Goal: Browse casually

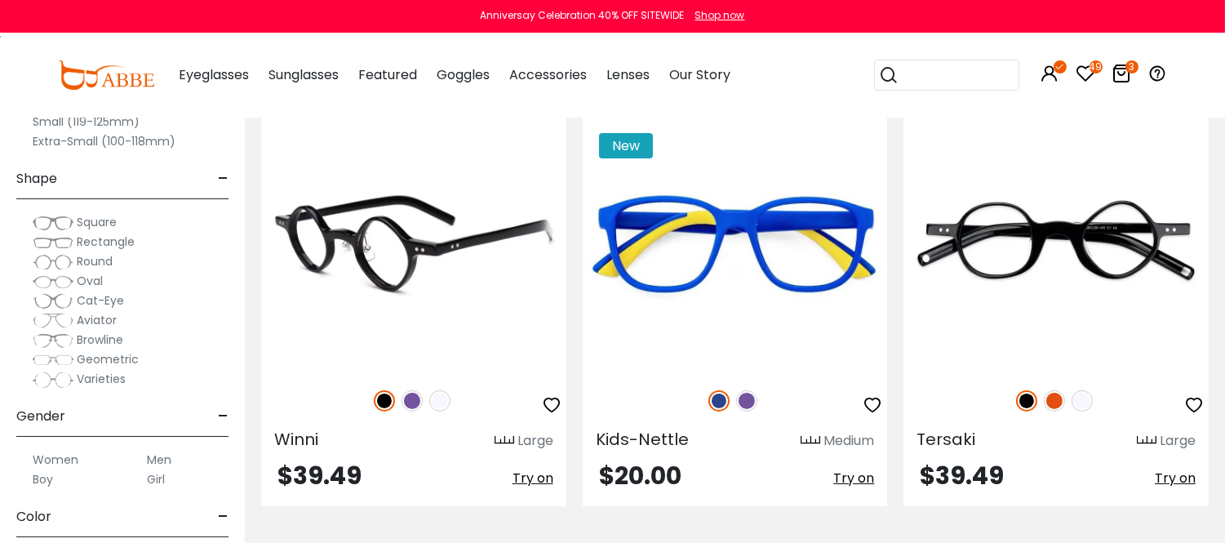
scroll to position [634, 0]
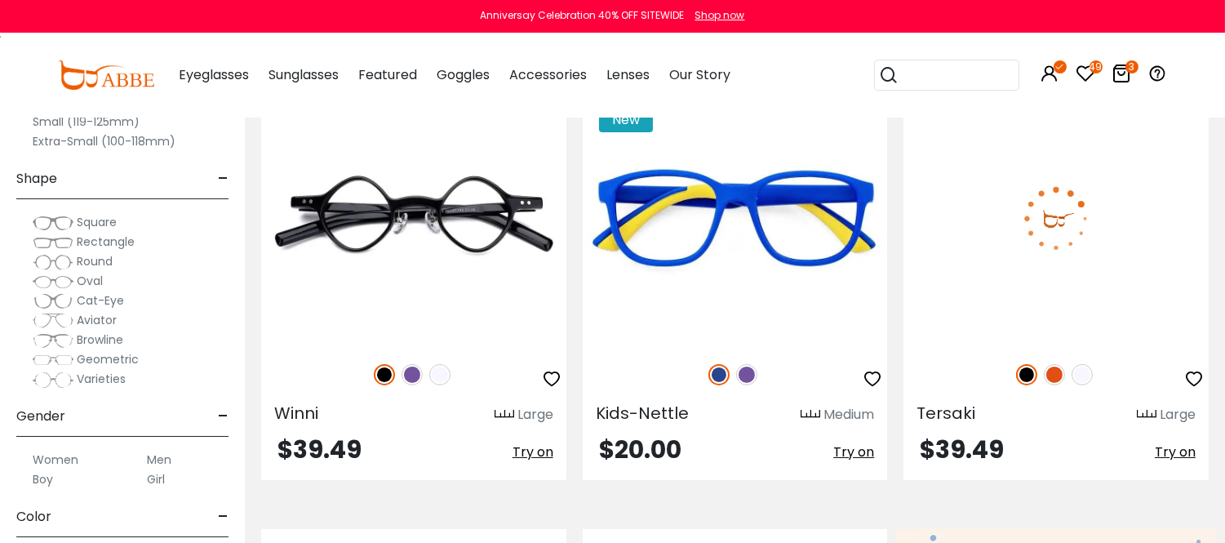
click at [1055, 382] on img at bounding box center [1054, 374] width 21 height 21
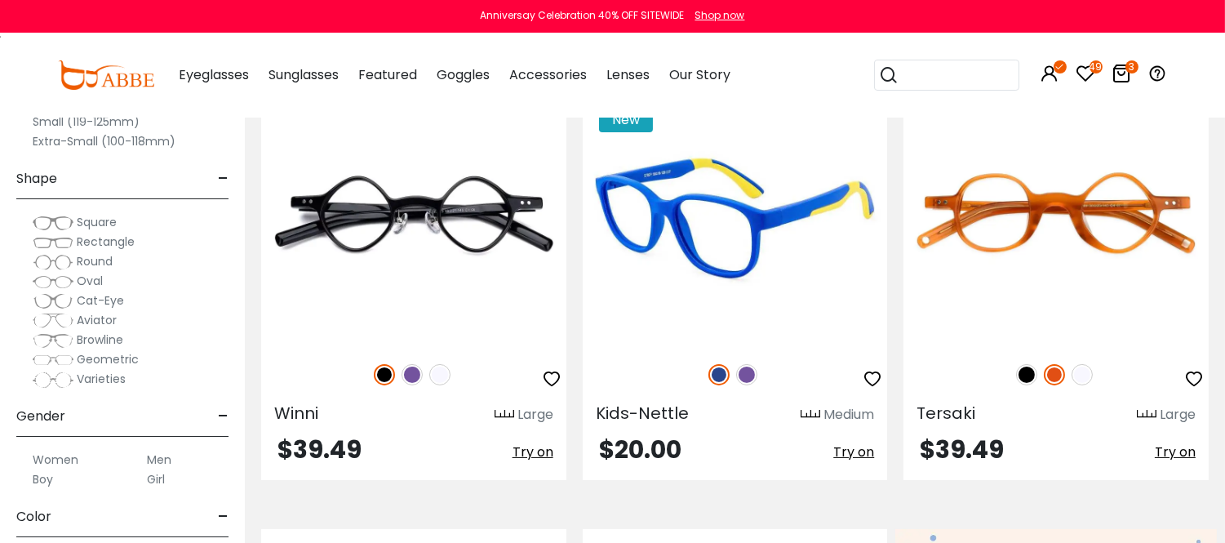
click at [745, 381] on img at bounding box center [746, 374] width 21 height 21
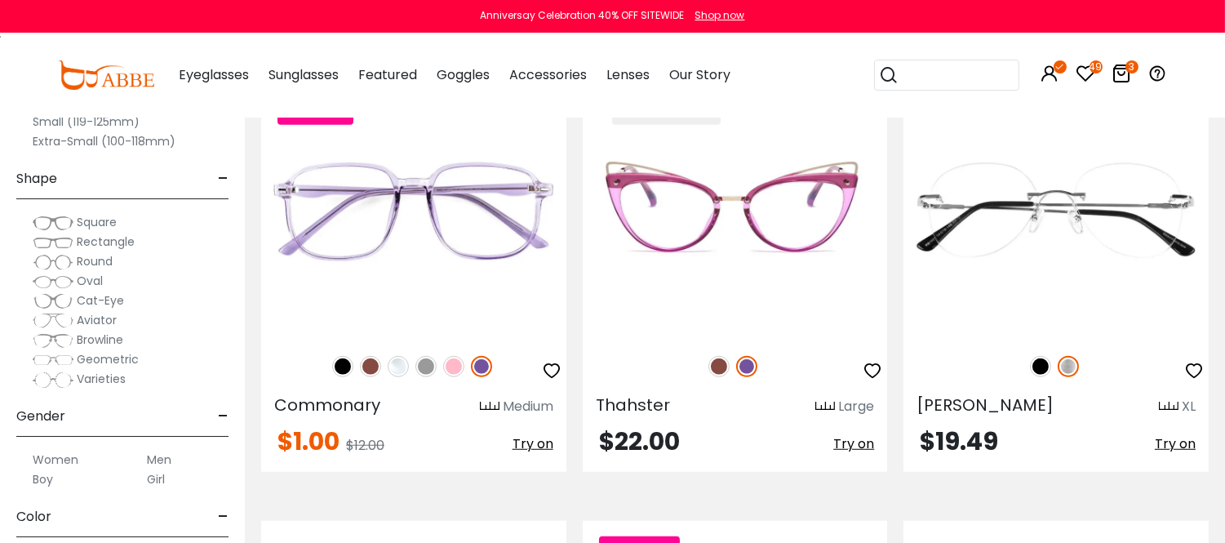
scroll to position [2449, 0]
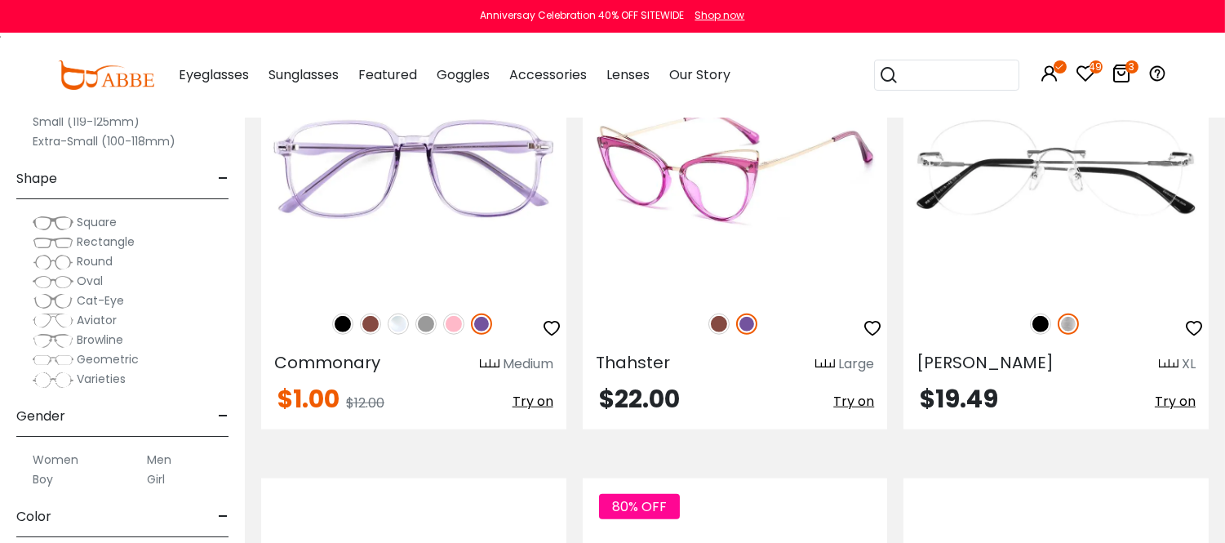
click at [746, 335] on img at bounding box center [746, 323] width 21 height 21
click at [714, 335] on img at bounding box center [719, 323] width 21 height 21
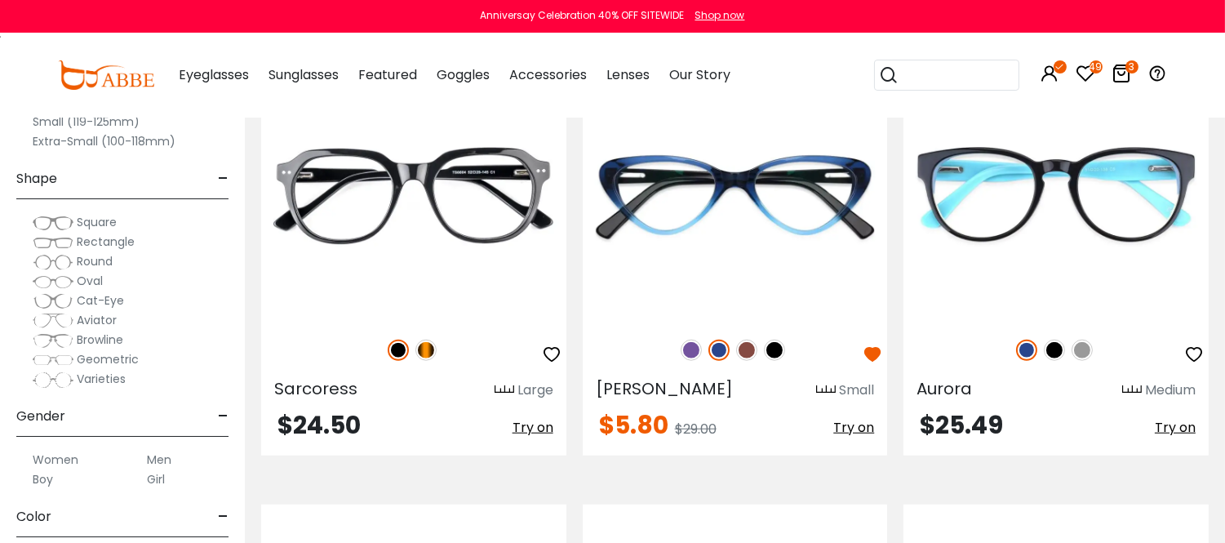
scroll to position [2902, 0]
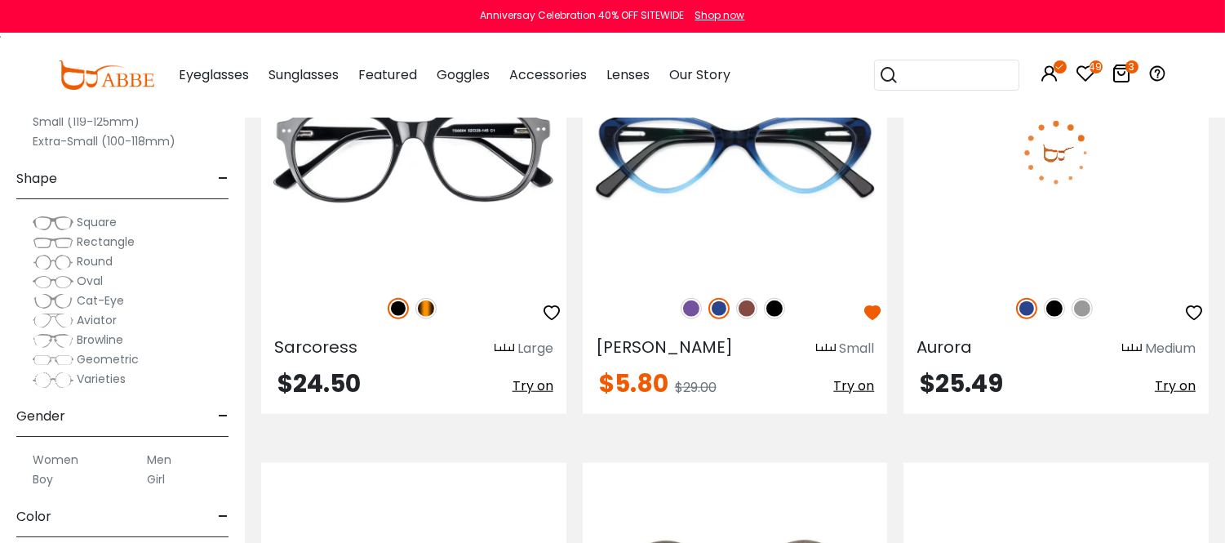
click at [1053, 319] on img at bounding box center [1054, 308] width 21 height 21
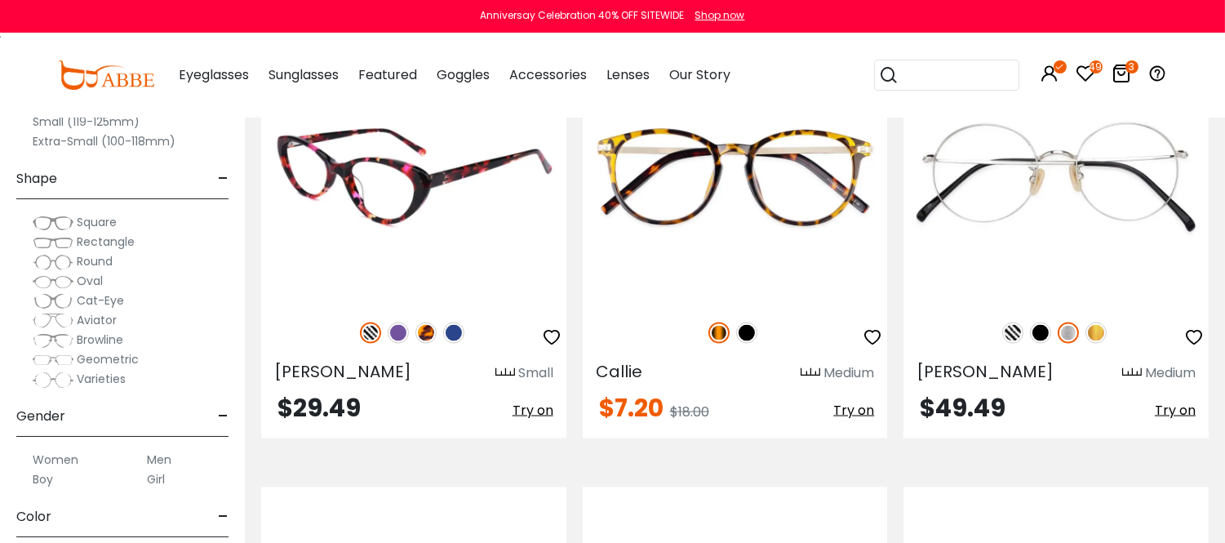
scroll to position [4716, 0]
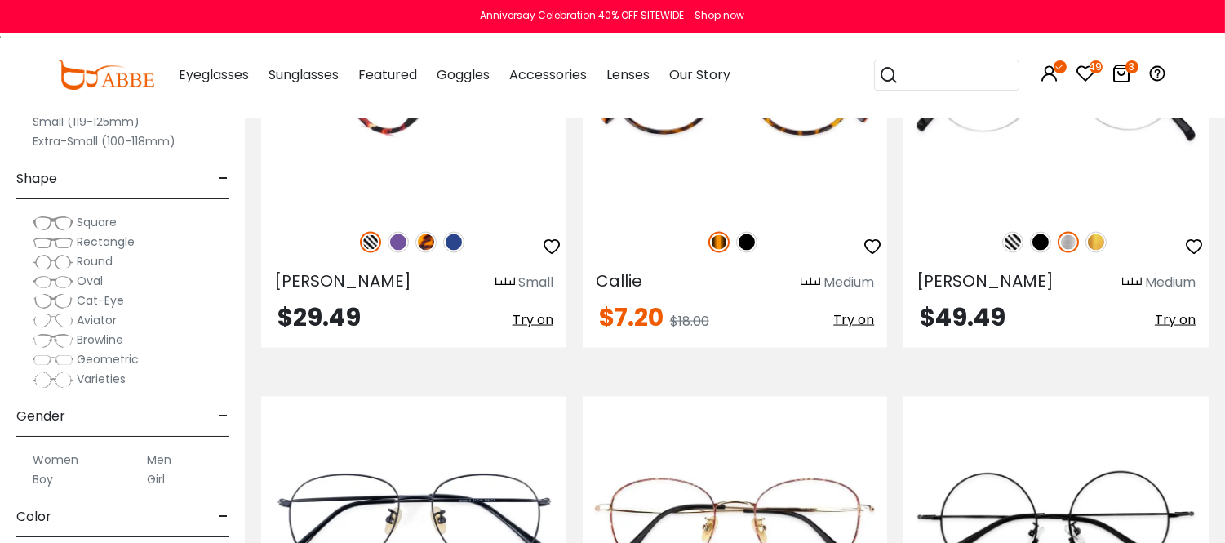
click at [452, 253] on img at bounding box center [453, 242] width 21 height 21
click at [429, 253] on img at bounding box center [425, 242] width 21 height 21
click at [395, 253] on img at bounding box center [398, 242] width 21 height 21
click at [362, 253] on img at bounding box center [370, 242] width 21 height 21
click at [393, 253] on img at bounding box center [398, 242] width 21 height 21
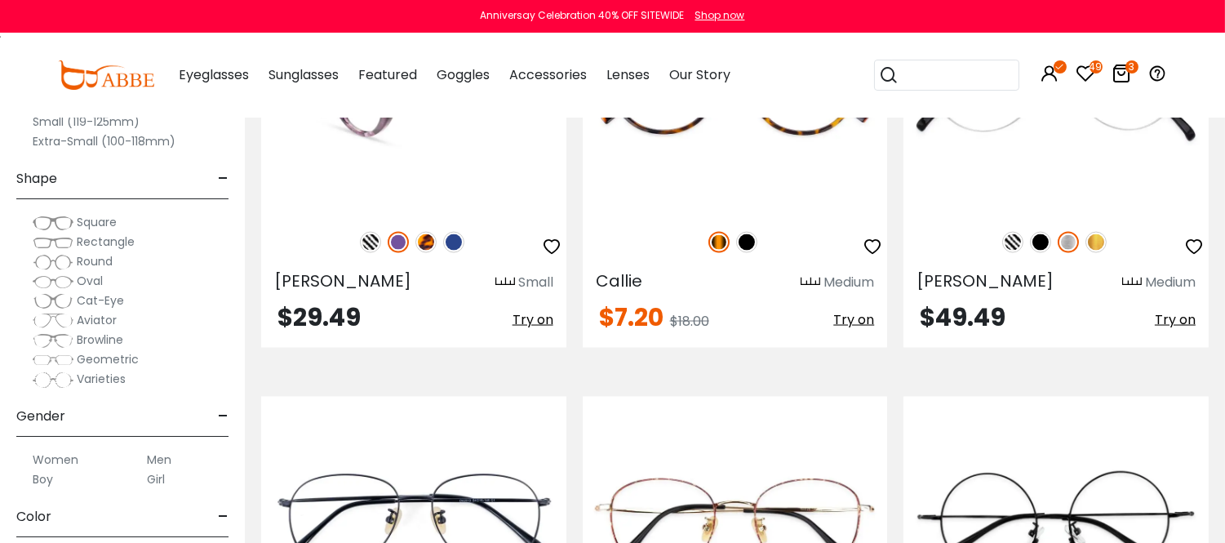
click at [424, 253] on img at bounding box center [425, 242] width 21 height 21
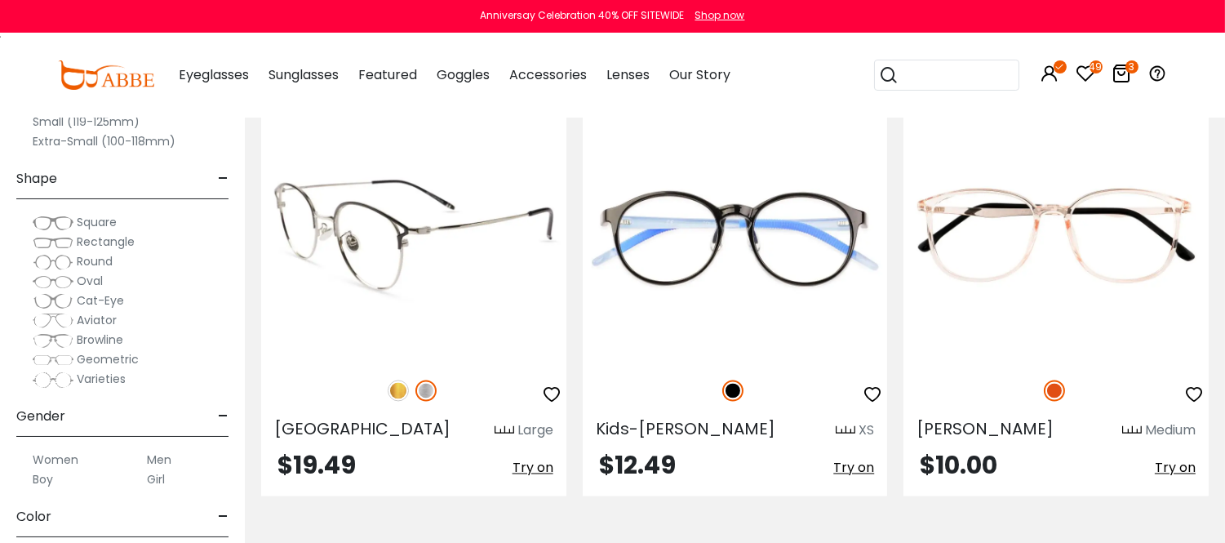
scroll to position [5532, 0]
